Goal: Transaction & Acquisition: Purchase product/service

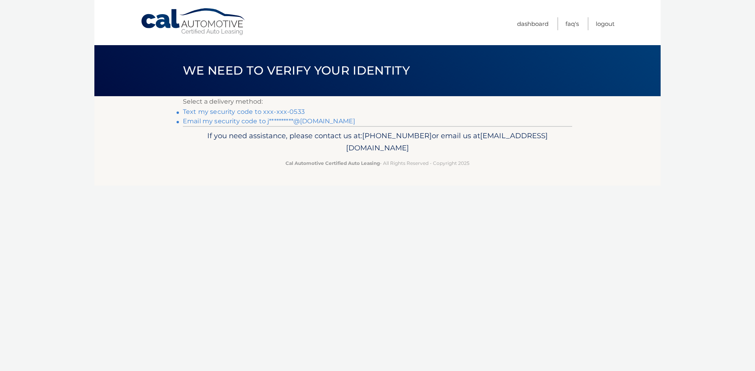
click at [293, 111] on link "Text my security code to xxx-xxx-0533" at bounding box center [244, 111] width 122 height 7
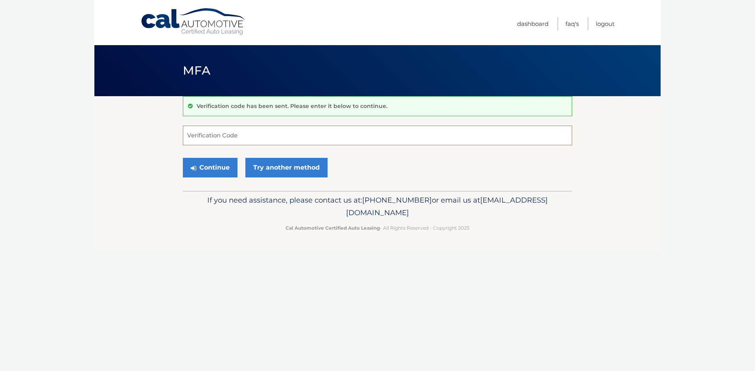
click at [225, 136] on input "Verification Code" at bounding box center [377, 136] width 389 height 20
type input "273099"
click at [183, 158] on button "Continue" at bounding box center [210, 168] width 55 height 20
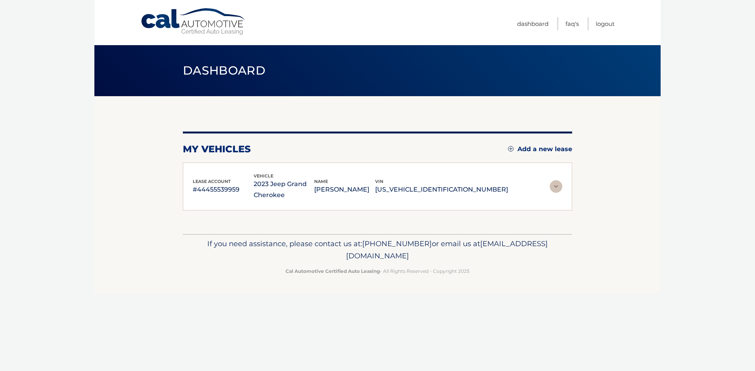
click at [199, 173] on div "lease account #44455539959 vehicle 2023 Jeep Grand Cherokee name JUSTIN PERROTT…" at bounding box center [350, 187] width 315 height 29
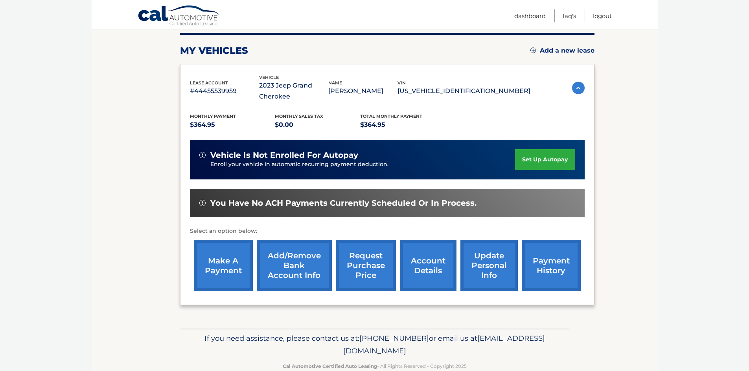
scroll to position [116, 0]
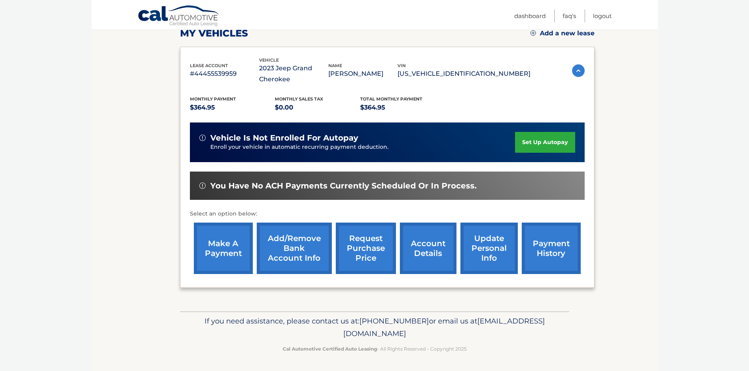
click at [234, 241] on link "make a payment" at bounding box center [223, 248] width 59 height 51
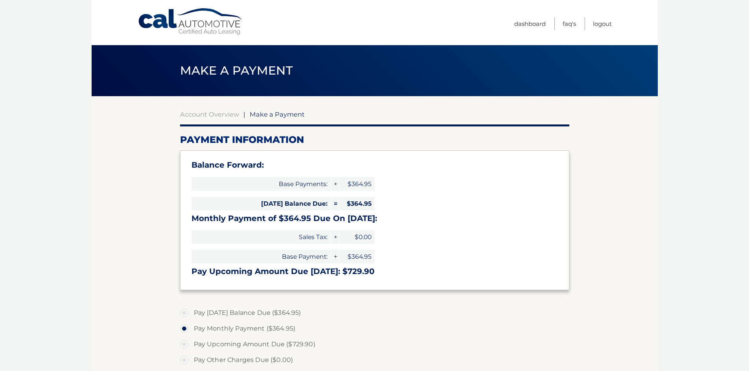
select select "MzcyZWQ5MGQtOWVlMS00NTQ0LWIxMDQtYWE1NWNkMjgzZTU1"
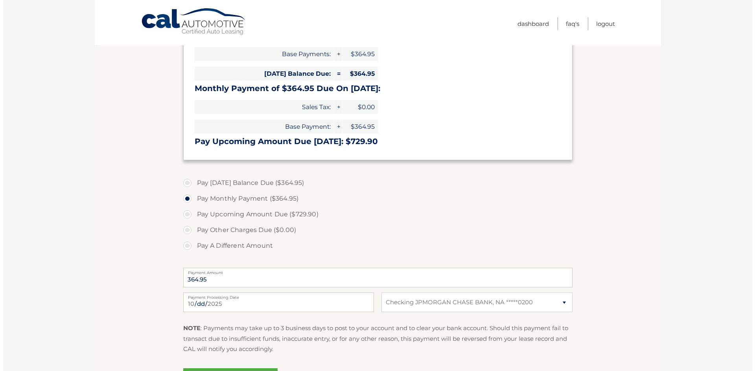
scroll to position [197, 0]
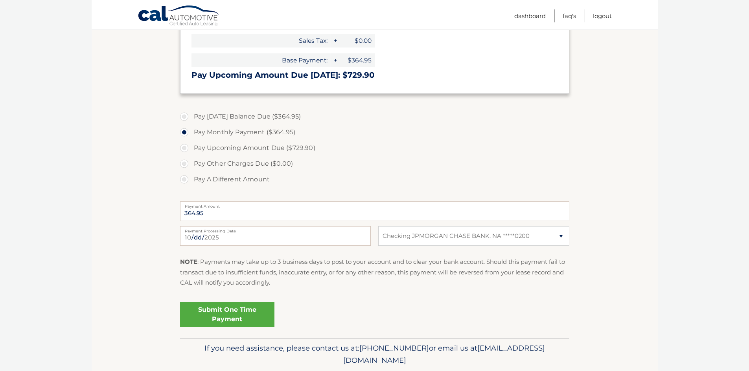
click at [246, 314] on link "Submit One Time Payment" at bounding box center [227, 314] width 94 height 25
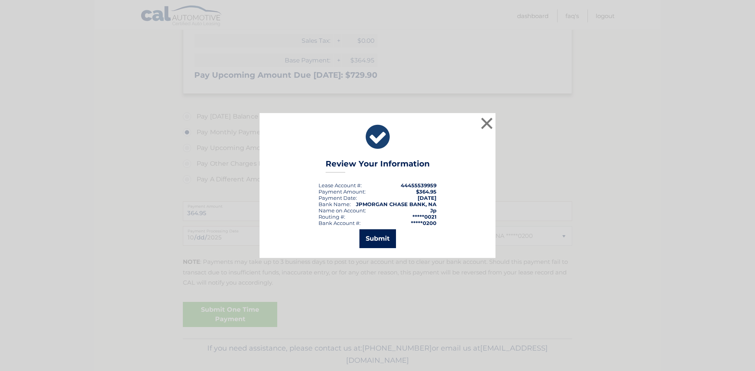
click at [375, 239] on button "Submit" at bounding box center [377, 239] width 37 height 19
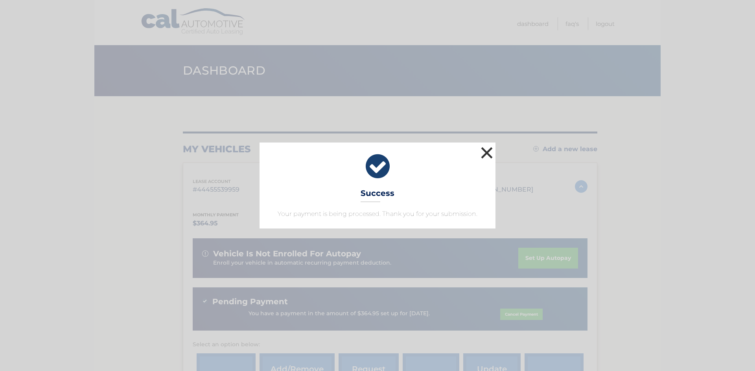
click at [483, 151] on button "×" at bounding box center [487, 153] width 16 height 16
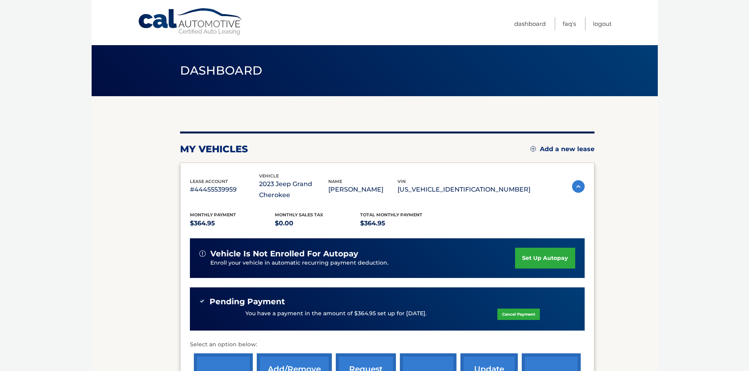
drag, startPoint x: 625, startPoint y: 186, endPoint x: 621, endPoint y: 191, distance: 5.7
click at [625, 186] on section "my vehicles Add a new lease lease account #44455539959 vehicle 2023 Jeep Grand …" at bounding box center [375, 269] width 566 height 346
click at [643, 176] on section "my vehicles Add a new lease lease account #44455539959 vehicle 2023 Jeep Grand …" at bounding box center [375, 269] width 566 height 346
click at [121, 161] on section "my vehicles Add a new lease lease account #44455539959 vehicle 2023 Jeep Grand …" at bounding box center [375, 269] width 566 height 346
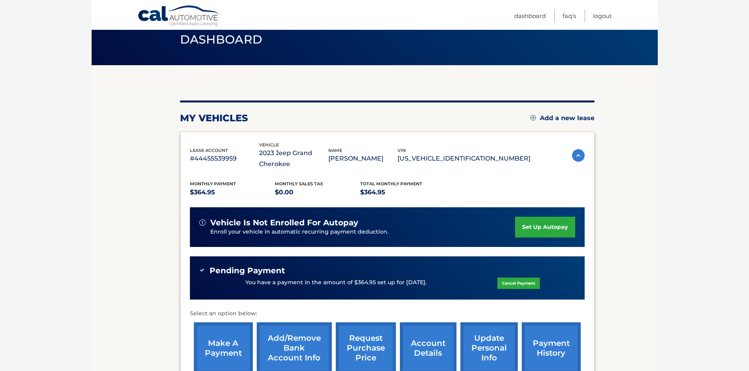
scroll to position [131, 0]
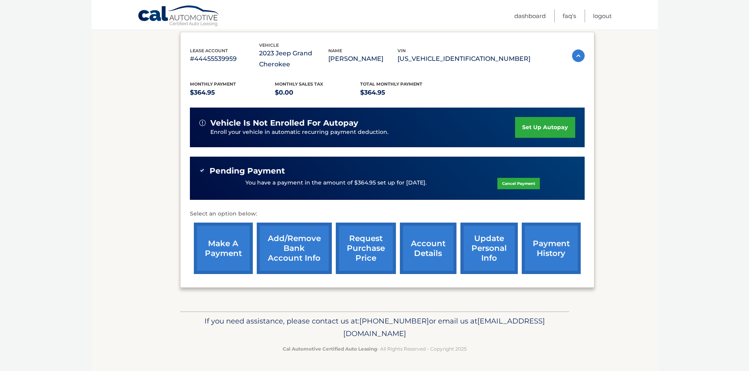
click at [125, 199] on section "my vehicles Add a new lease lease account #44455539959 vehicle 2023 Jeep Grand …" at bounding box center [375, 138] width 566 height 346
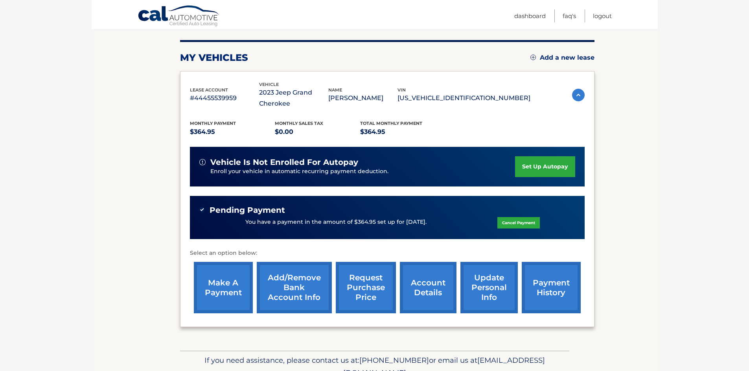
click at [110, 168] on section "my vehicles Add a new lease lease account #44455539959 vehicle 2023 Jeep Grand …" at bounding box center [375, 178] width 566 height 346
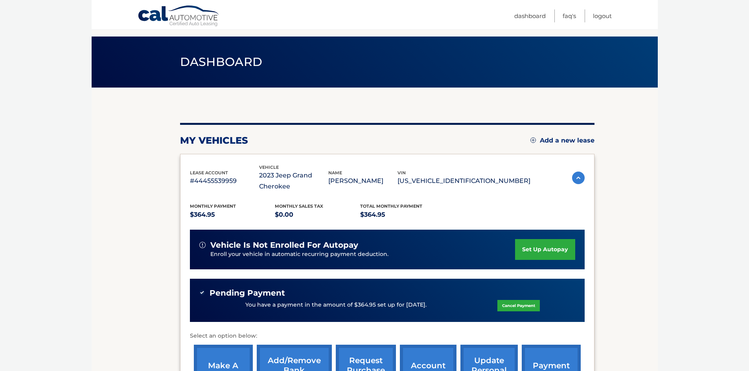
scroll to position [0, 0]
